Goal: Transaction & Acquisition: Purchase product/service

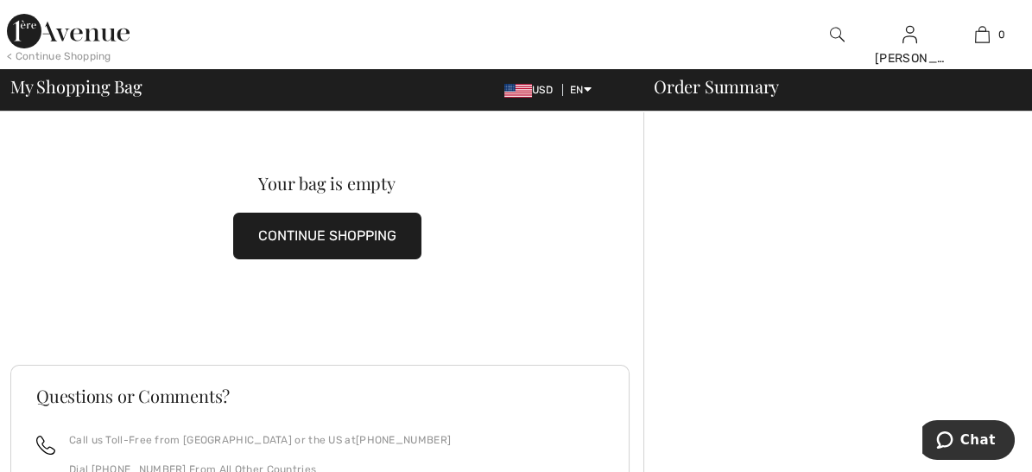
click at [320, 226] on button "CONTINUE SHOPPING" at bounding box center [327, 235] width 188 height 47
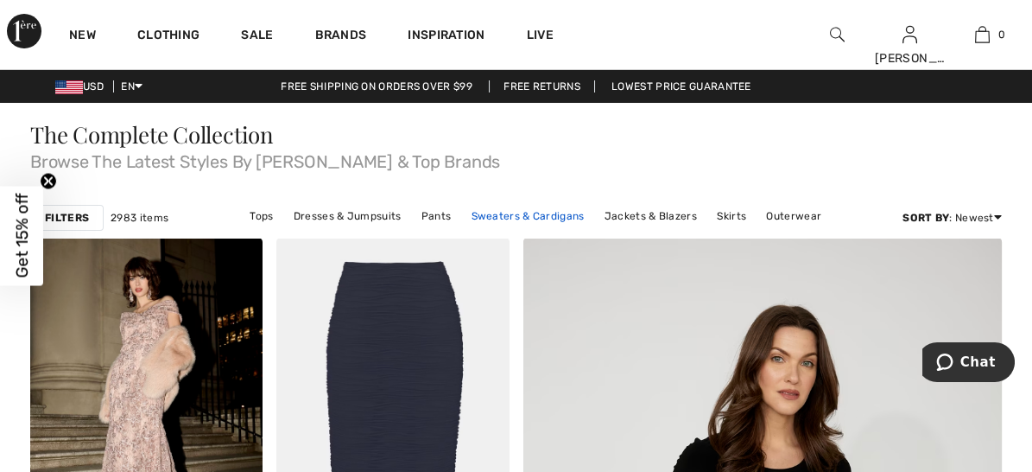
click at [498, 205] on link "Sweaters & Cardigans" at bounding box center [528, 216] width 130 height 22
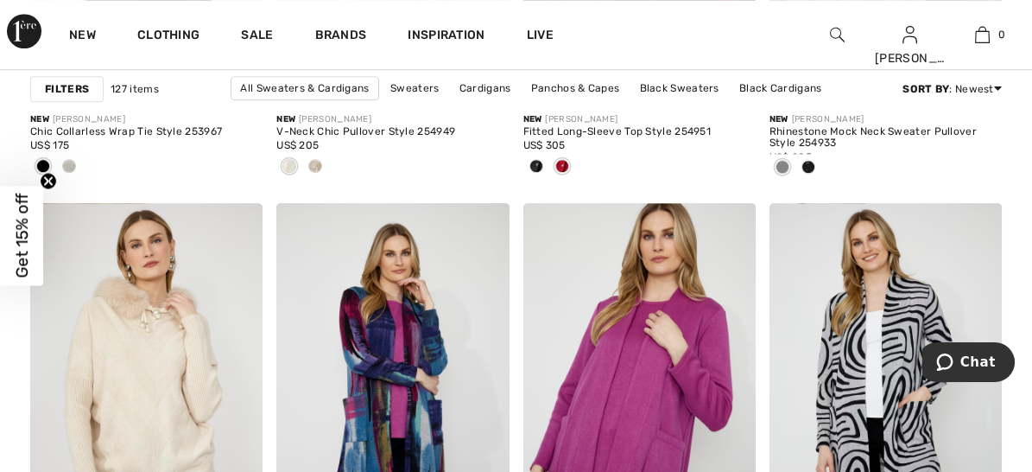
scroll to position [2557, 0]
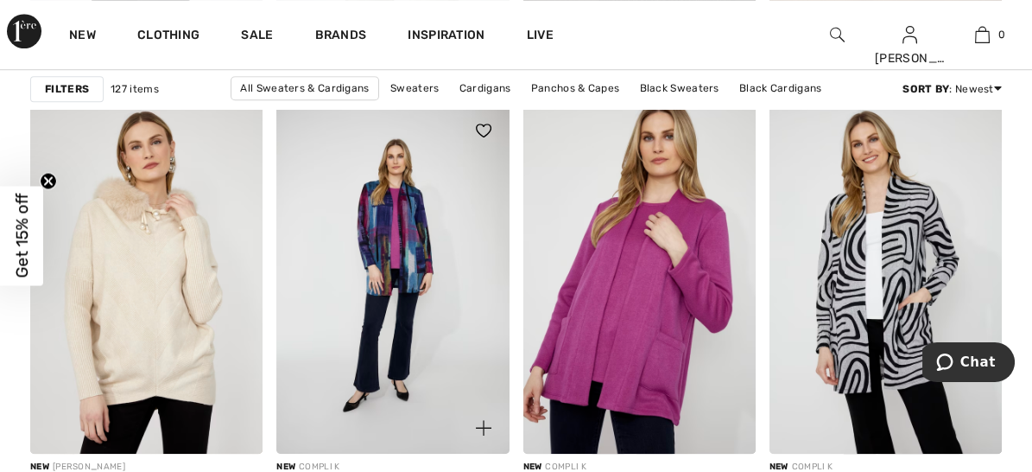
click at [401, 253] on img at bounding box center [392, 279] width 232 height 349
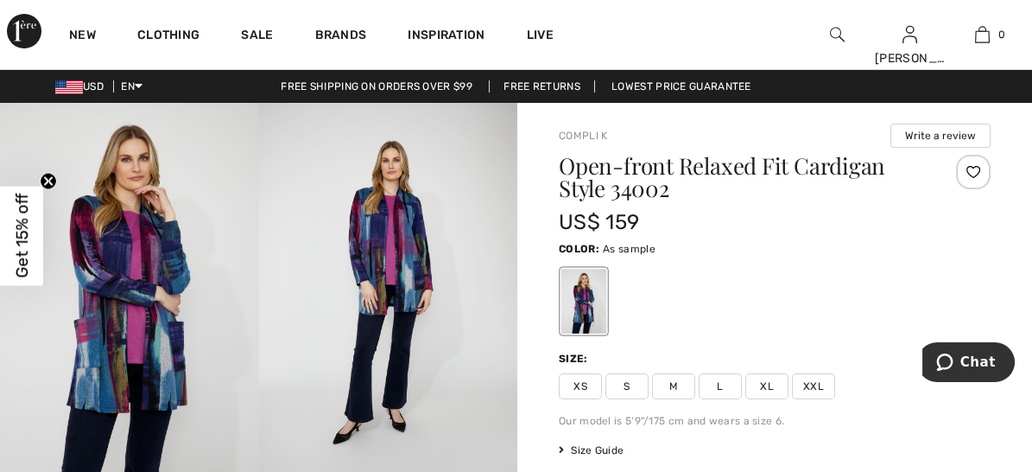
click at [713, 373] on span "L" at bounding box center [720, 386] width 43 height 26
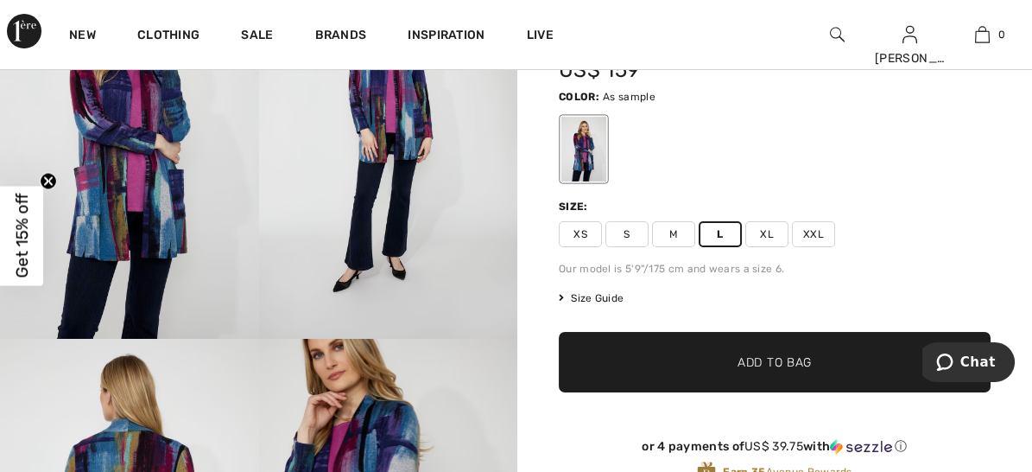
scroll to position [218, 0]
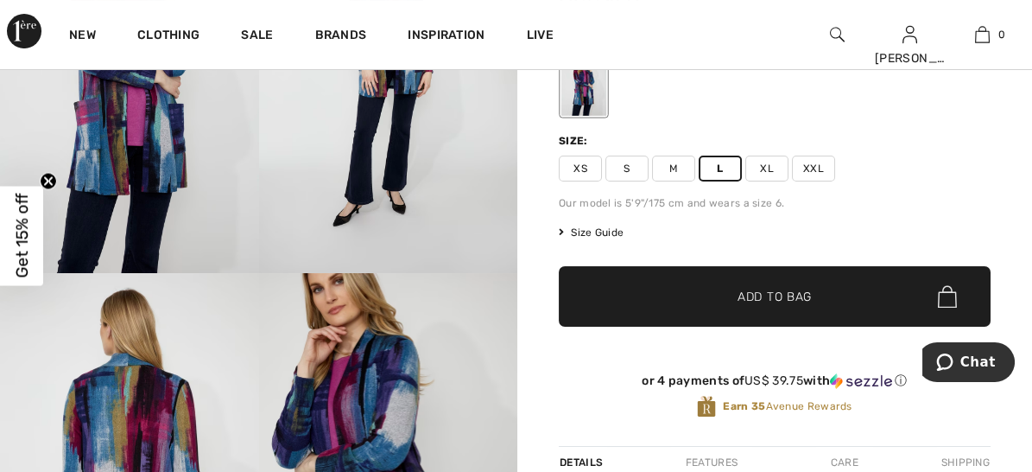
click at [732, 288] on span "✔ Added to Bag" at bounding box center [748, 297] width 105 height 18
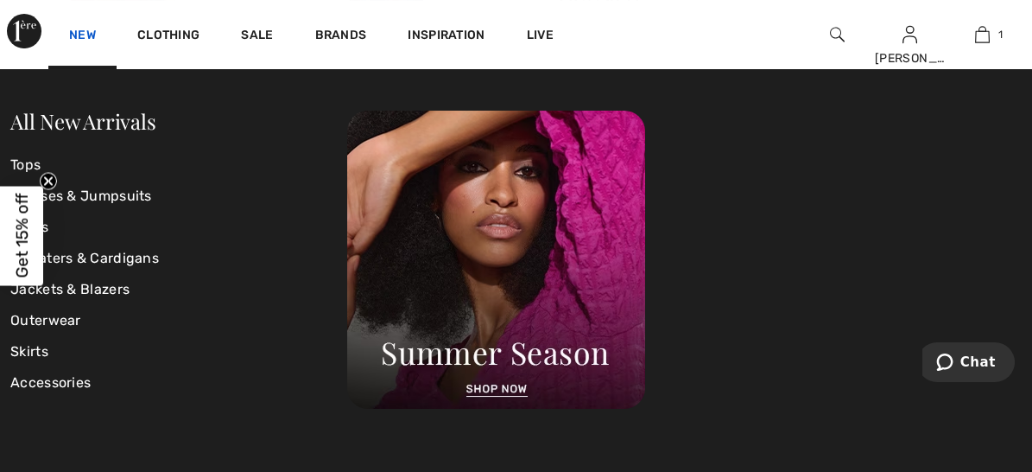
click at [69, 35] on link "New" at bounding box center [82, 37] width 27 height 18
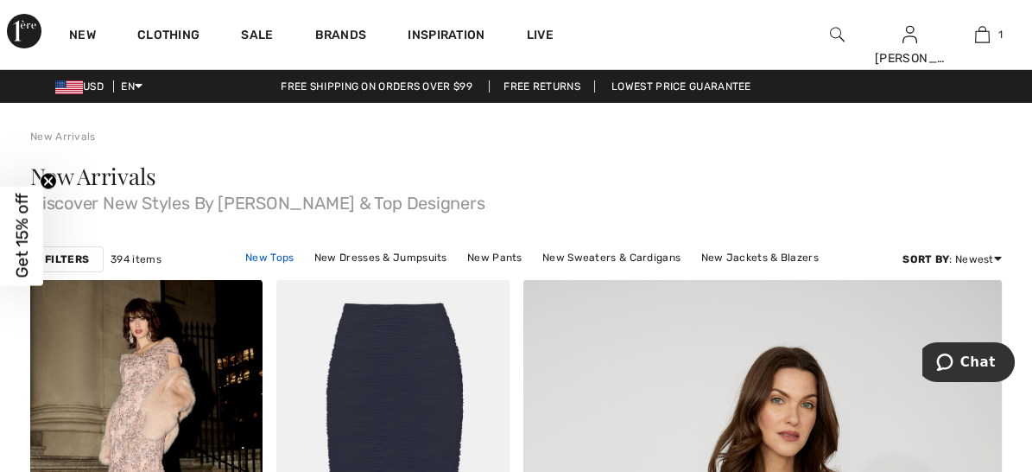
click at [276, 246] on link "New Tops" at bounding box center [270, 257] width 66 height 22
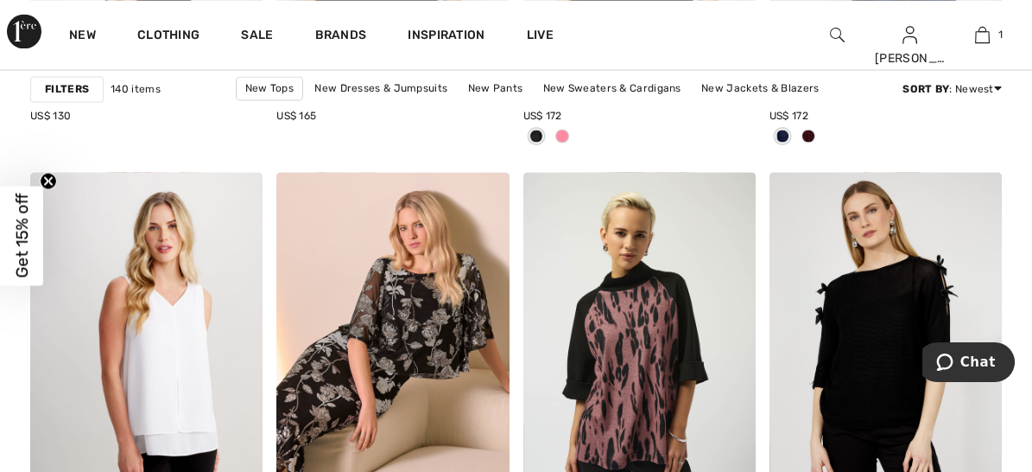
scroll to position [6512, 0]
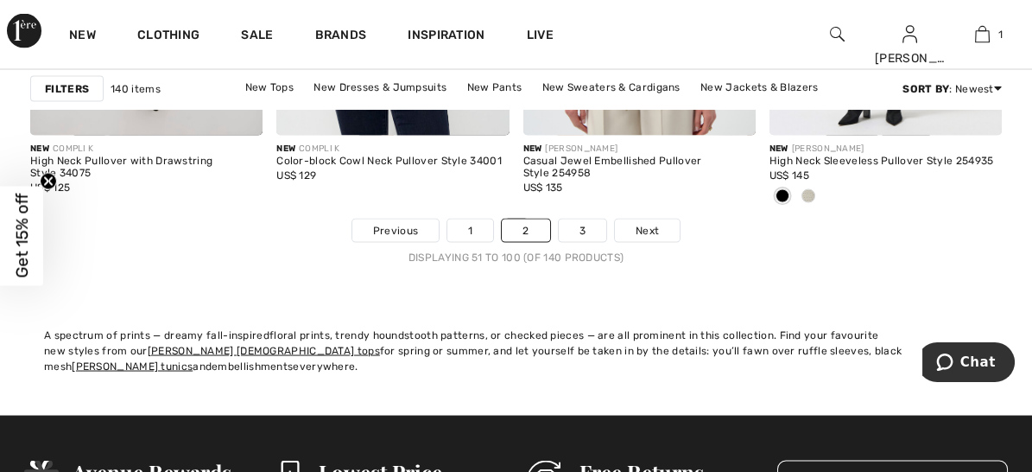
scroll to position [6720, 0]
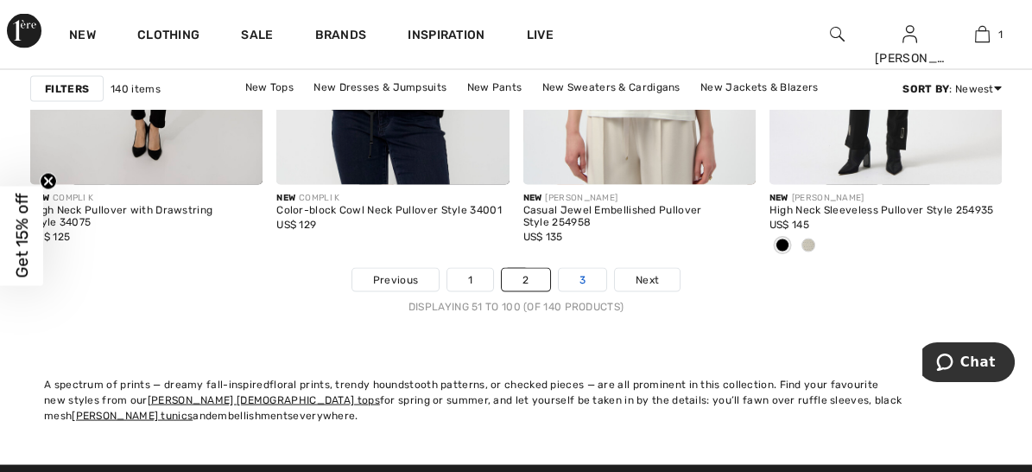
click at [567, 269] on link "3" at bounding box center [583, 280] width 48 height 22
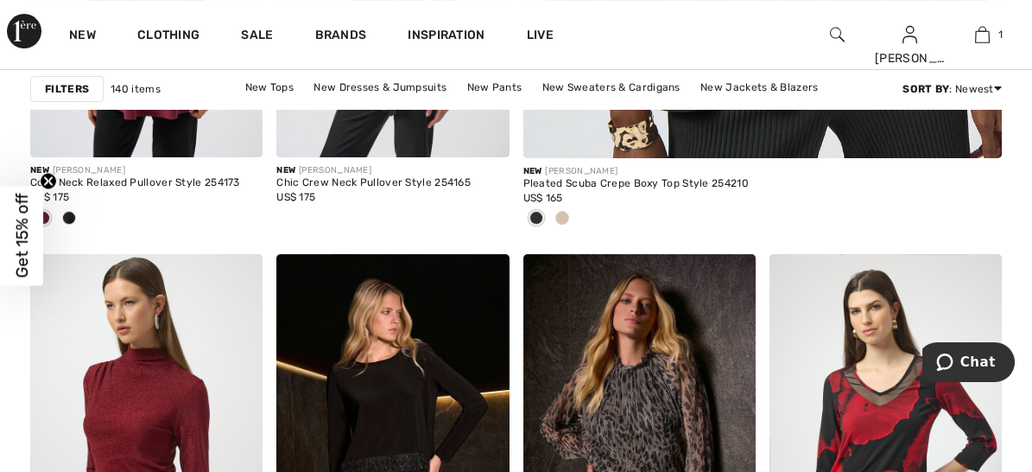
scroll to position [887, 0]
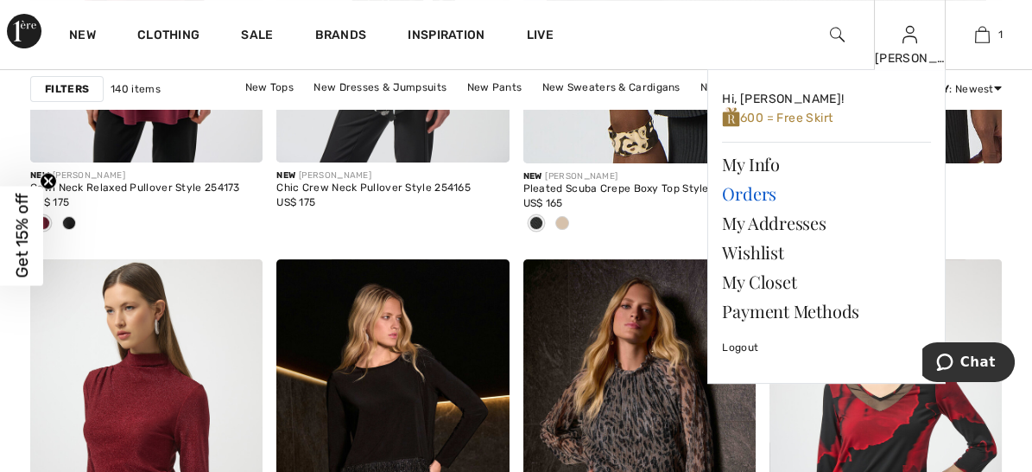
click at [738, 190] on link "Orders" at bounding box center [826, 193] width 209 height 29
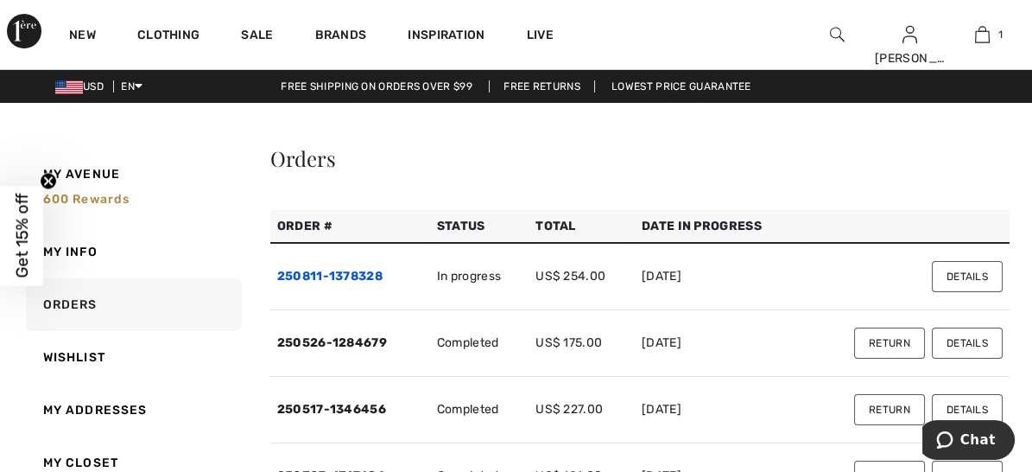
click at [333, 269] on link "250811-1378328" at bounding box center [329, 276] width 105 height 15
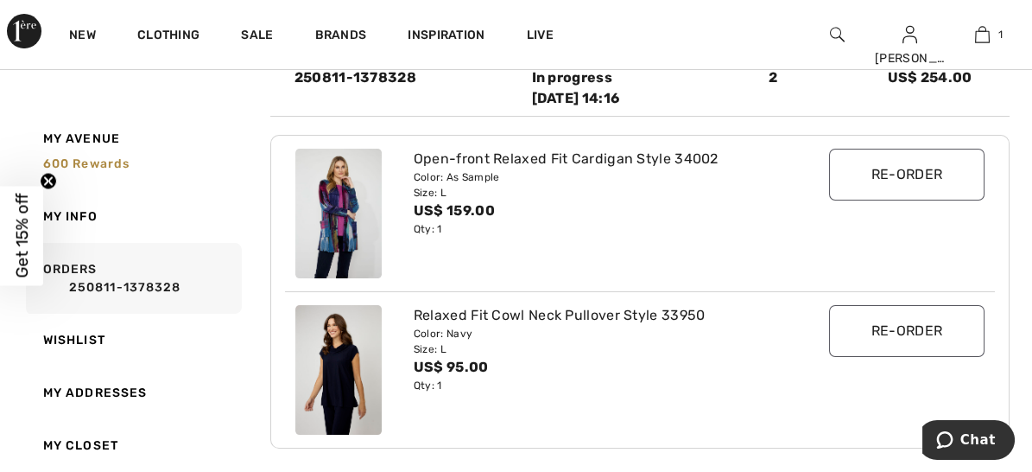
scroll to position [245, 0]
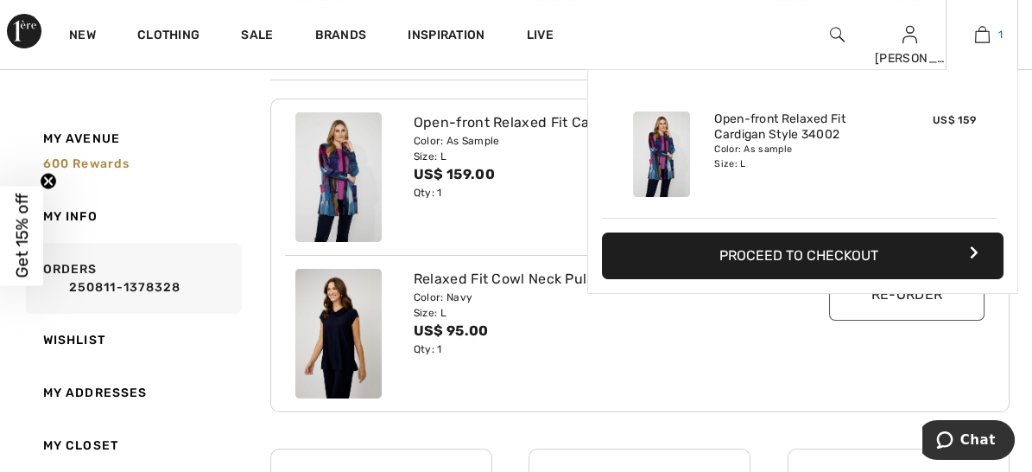
click at [988, 35] on img at bounding box center [982, 34] width 15 height 21
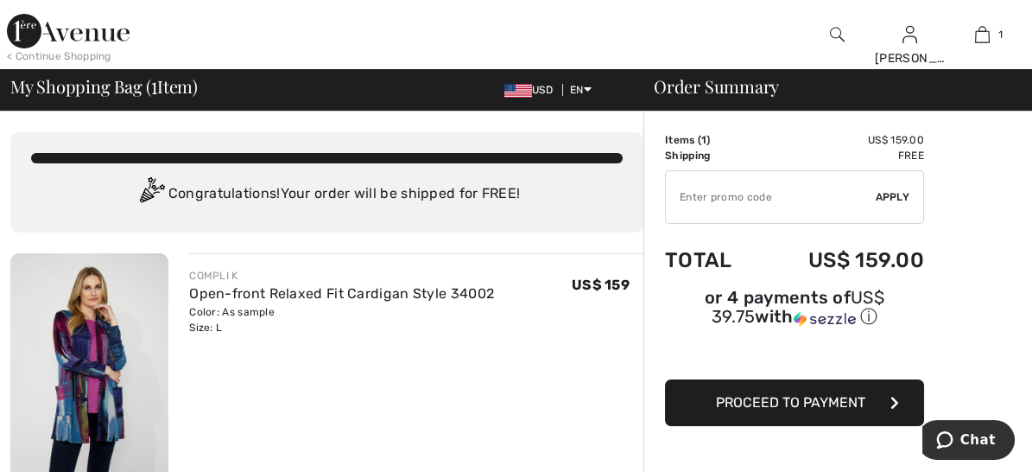
click at [840, 28] on img at bounding box center [837, 34] width 15 height 21
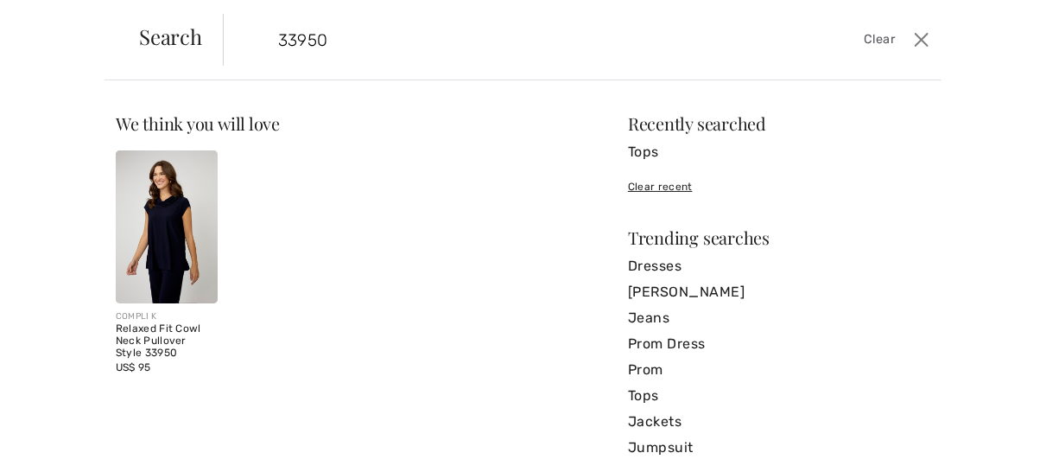
type input "33950"
click at [190, 207] on img at bounding box center [167, 226] width 102 height 153
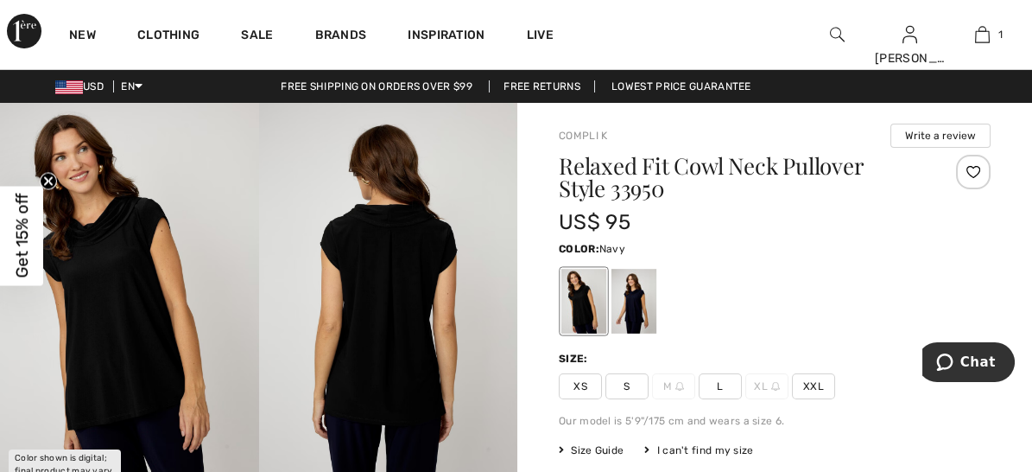
click at [620, 290] on div at bounding box center [634, 301] width 45 height 65
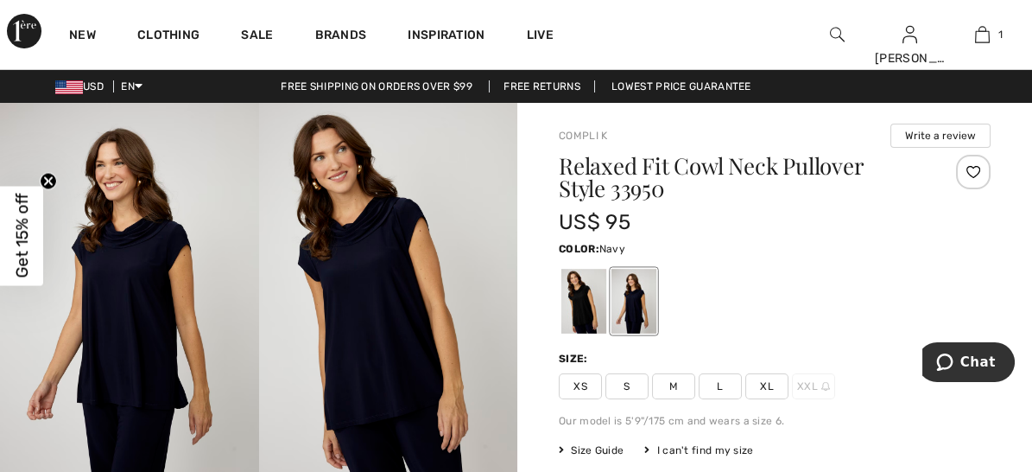
click at [708, 373] on span "L" at bounding box center [720, 386] width 43 height 26
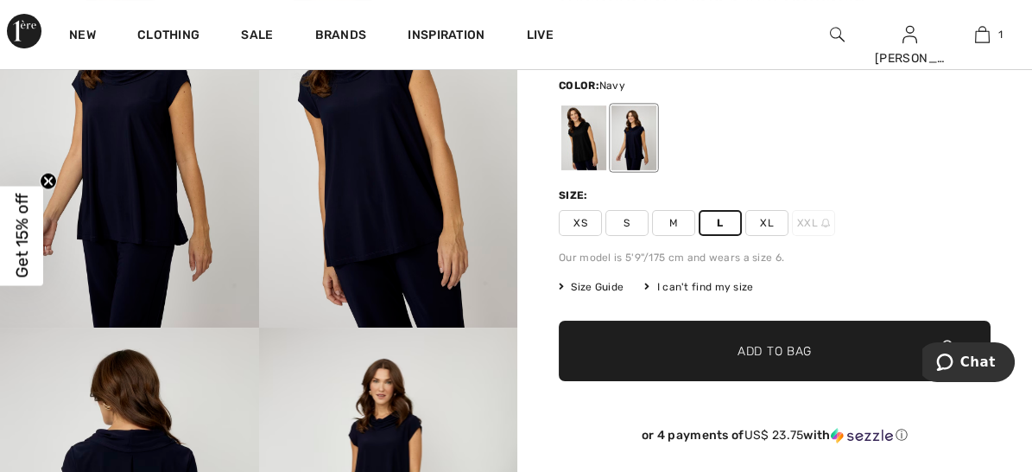
scroll to position [209, 0]
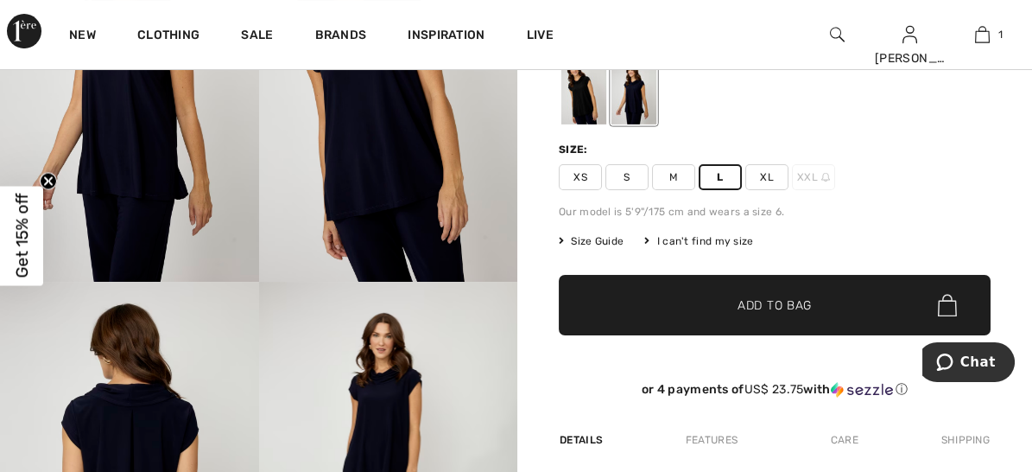
click at [770, 296] on span "Add to Bag" at bounding box center [775, 305] width 74 height 18
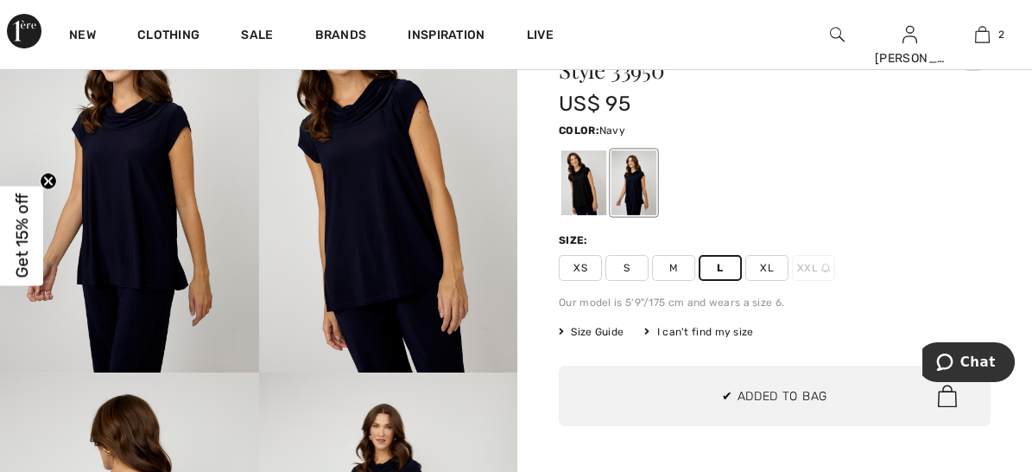
scroll to position [84, 0]
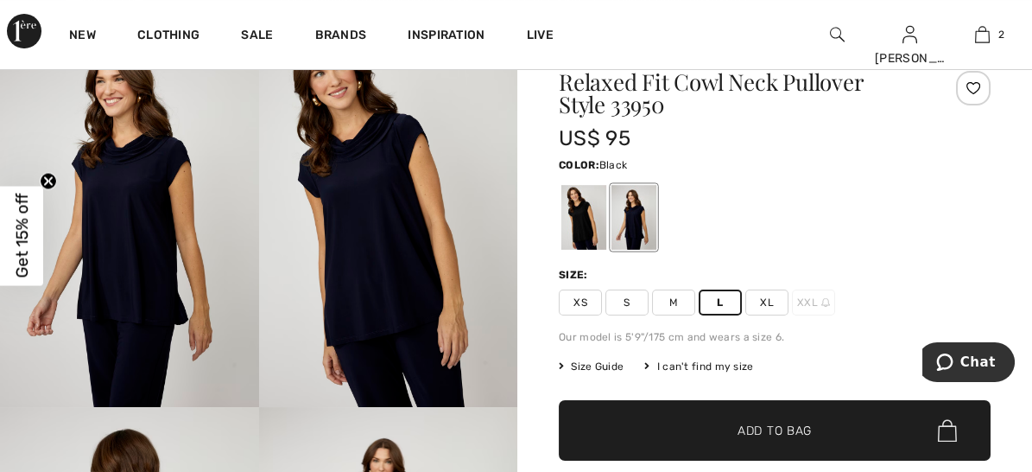
click at [566, 217] on div at bounding box center [583, 217] width 45 height 65
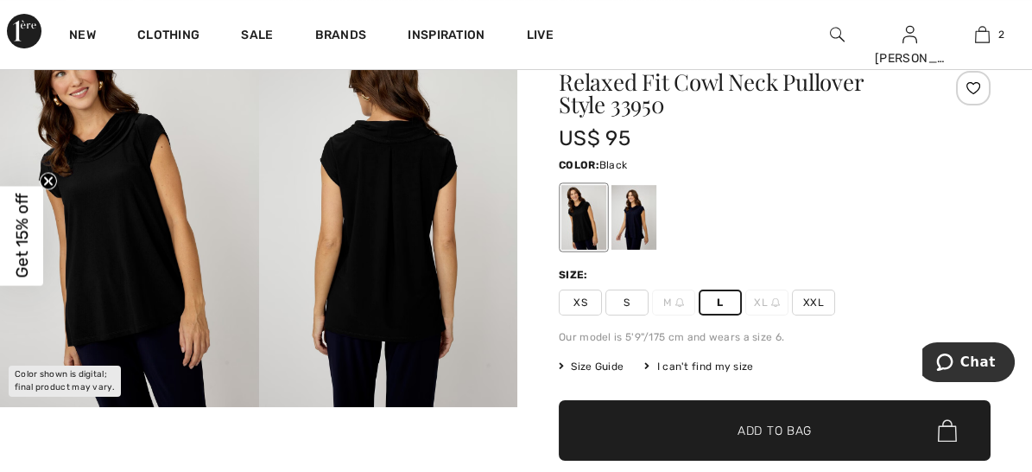
click at [710, 289] on span "L" at bounding box center [720, 302] width 43 height 26
click at [738, 421] on span "Add to Bag" at bounding box center [775, 430] width 74 height 18
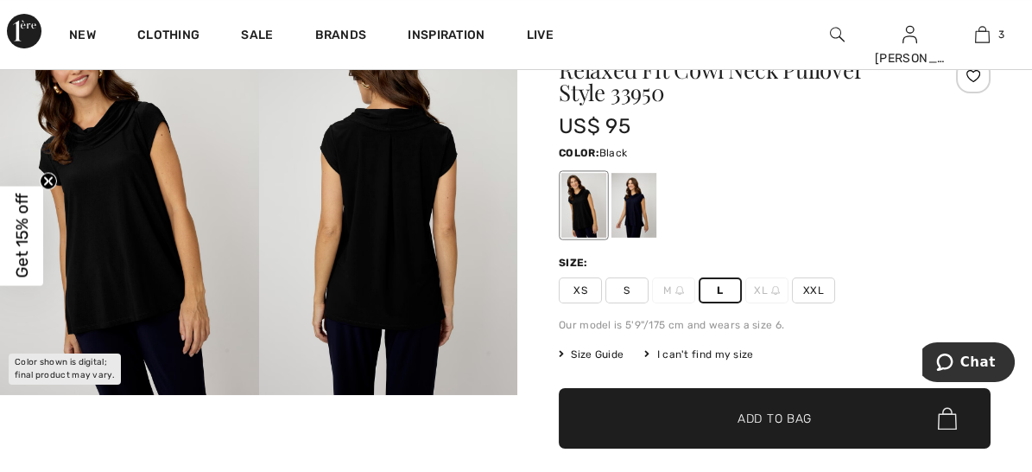
scroll to position [123, 0]
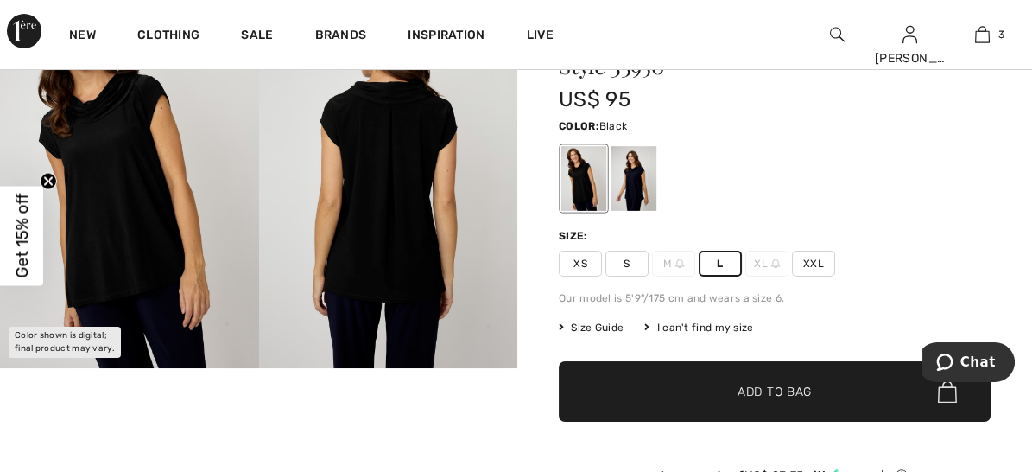
click at [771, 383] on span "Add to Bag" at bounding box center [775, 392] width 74 height 18
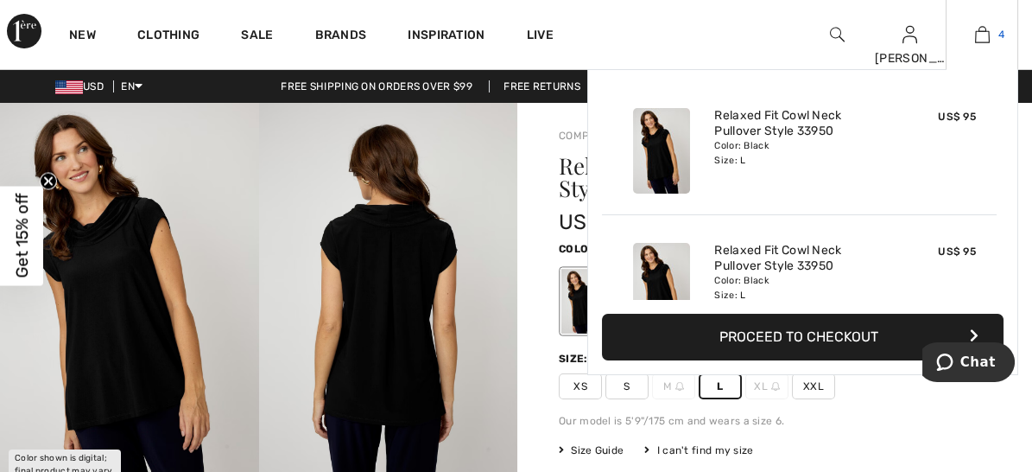
click at [983, 31] on img at bounding box center [982, 34] width 15 height 21
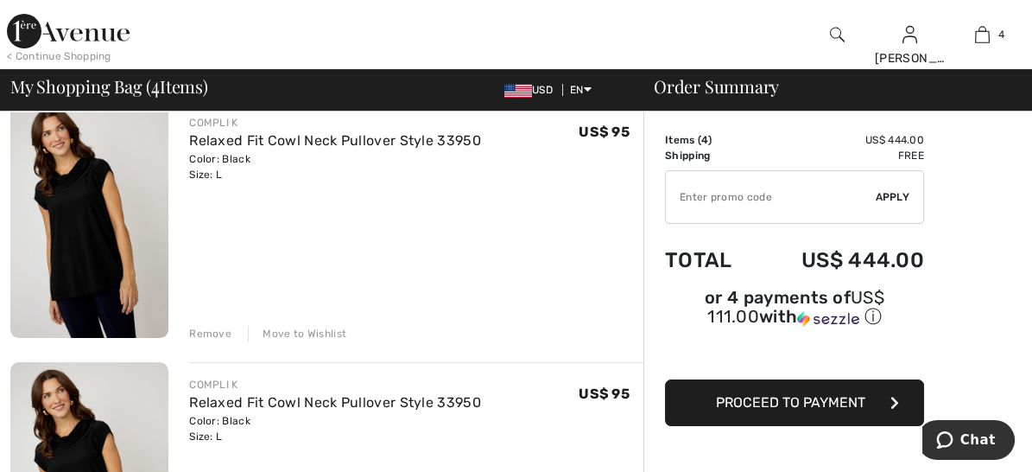
scroll to position [697, 0]
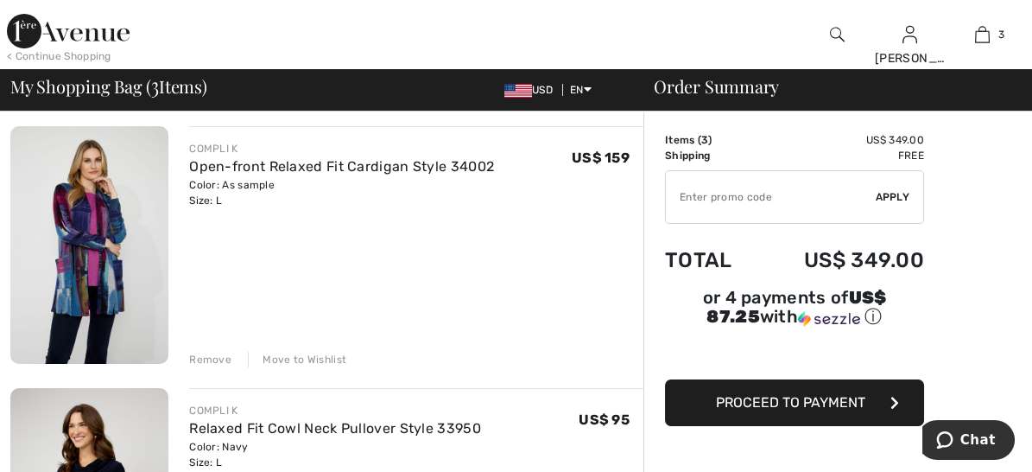
scroll to position [0, 0]
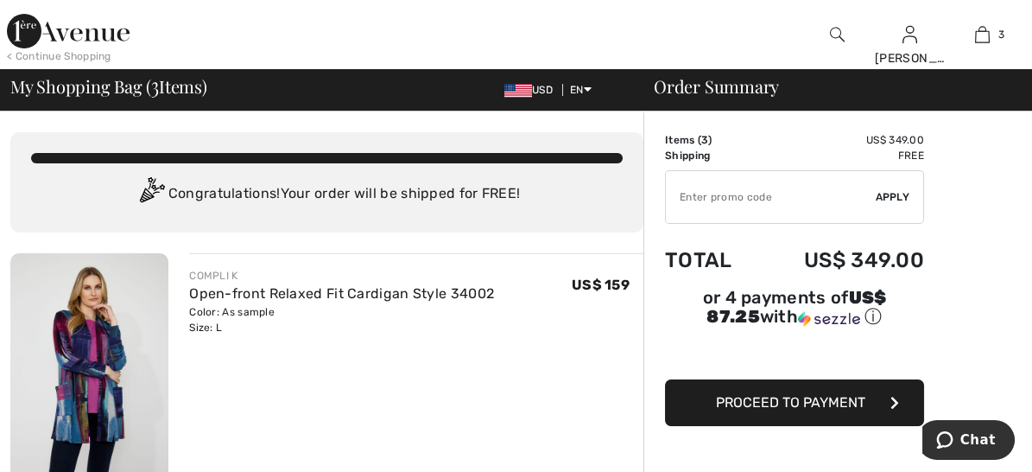
click at [671, 193] on input "TEXT" at bounding box center [771, 197] width 210 height 52
type input "AFP10A66A96"
click at [884, 190] on span "Apply" at bounding box center [893, 197] width 35 height 16
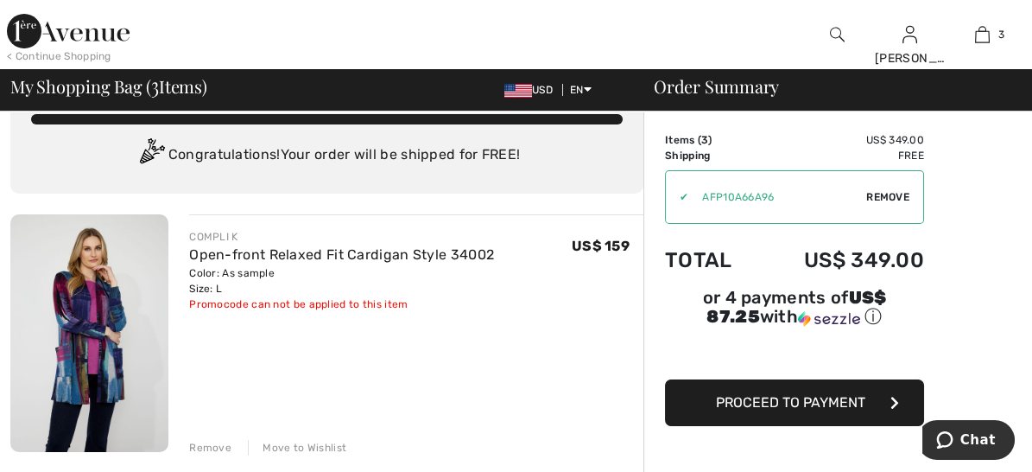
scroll to position [37, 0]
